Goal: Navigation & Orientation: Find specific page/section

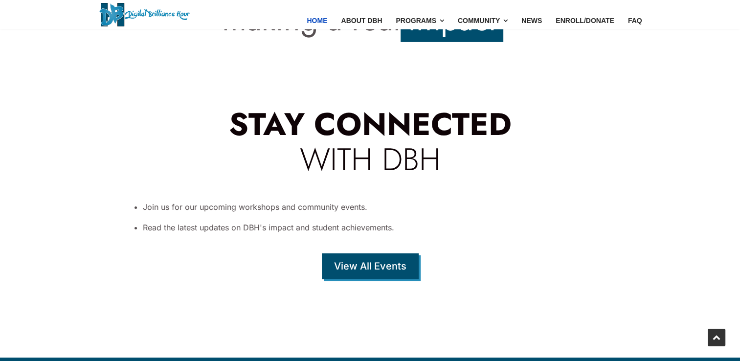
scroll to position [3275, 0]
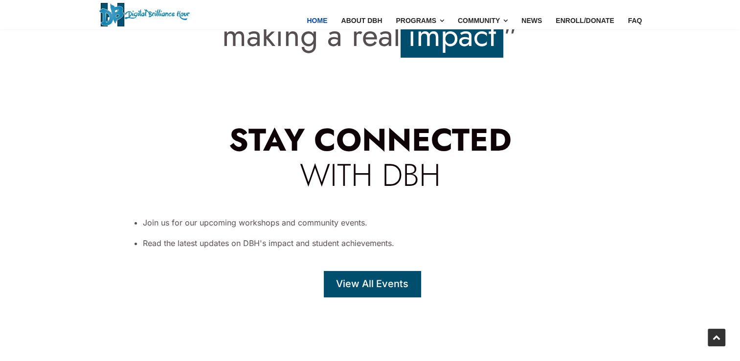
click at [380, 271] on link "View All Events" at bounding box center [372, 284] width 97 height 26
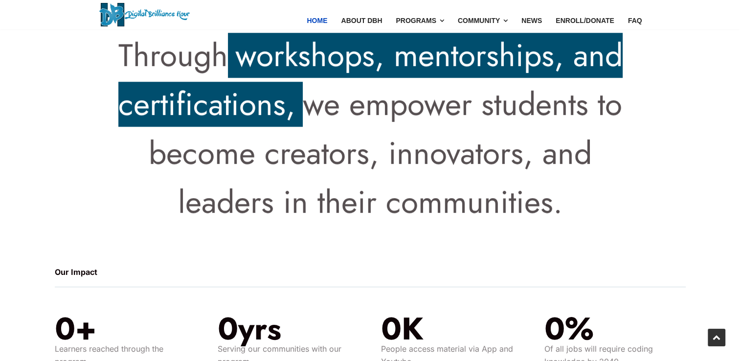
scroll to position [978, 0]
